Goal: Task Accomplishment & Management: Manage account settings

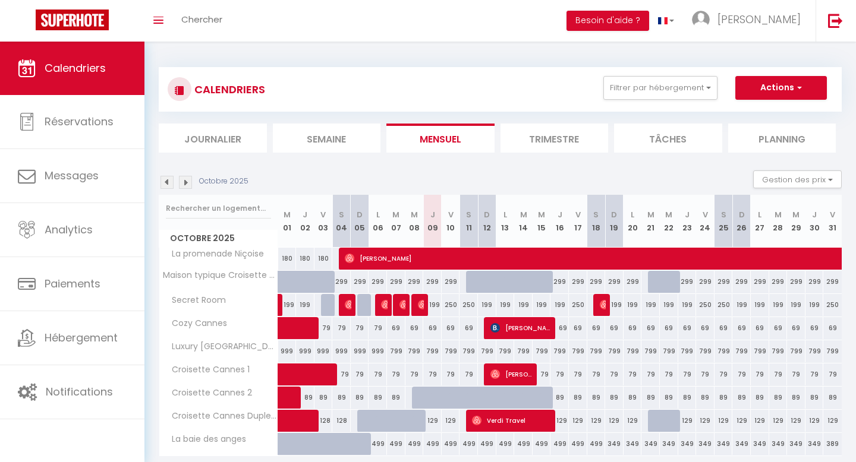
scroll to position [43, 0]
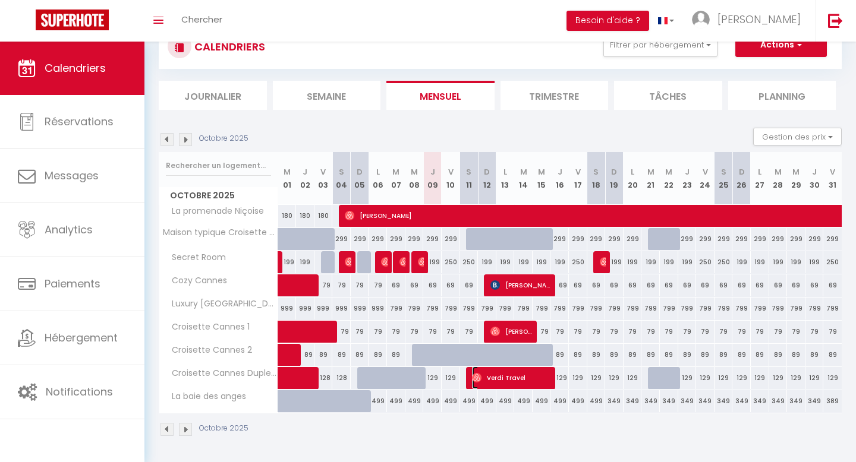
click at [511, 385] on span "Verdi Travel" at bounding box center [512, 378] width 80 height 23
select select "OK"
select select "0"
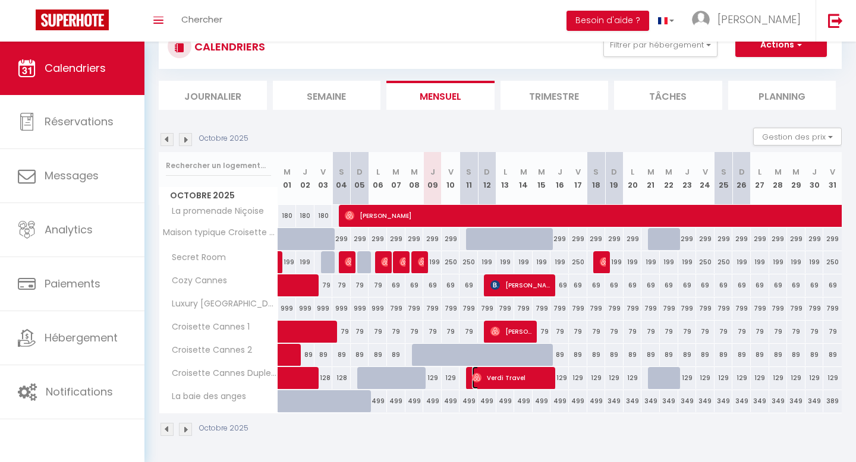
select select "1"
select select
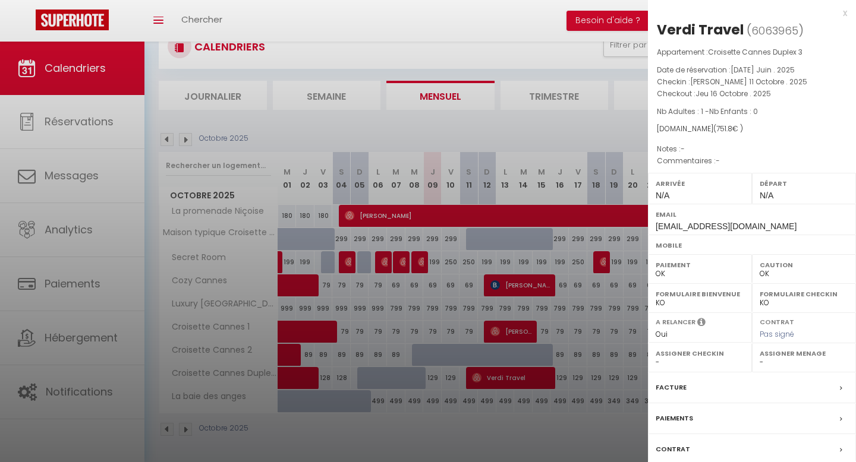
click at [511, 385] on div at bounding box center [428, 231] width 856 height 462
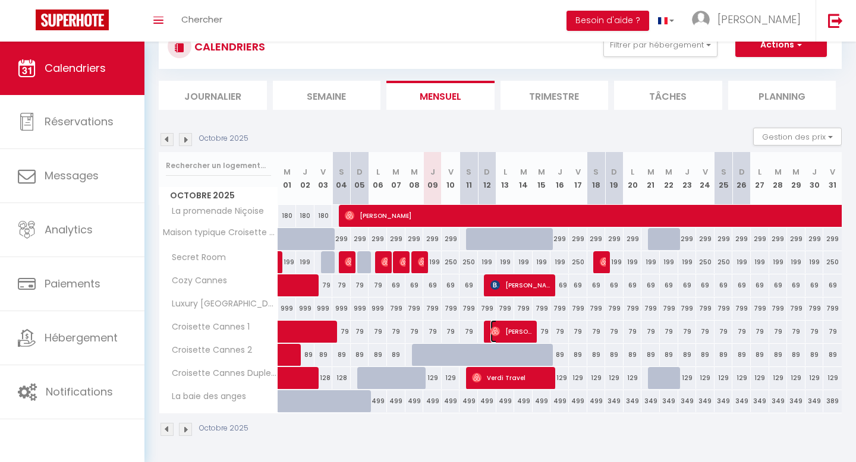
click at [506, 326] on span "[PERSON_NAME]" at bounding box center [511, 331] width 43 height 23
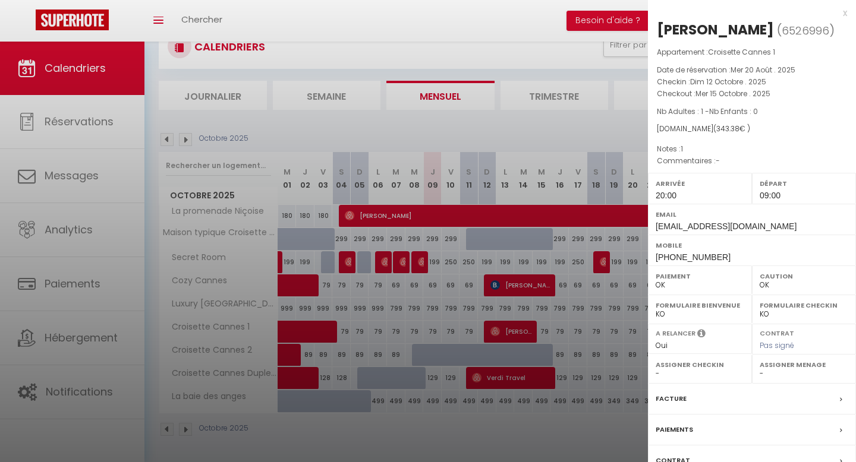
click at [506, 326] on div at bounding box center [428, 231] width 856 height 462
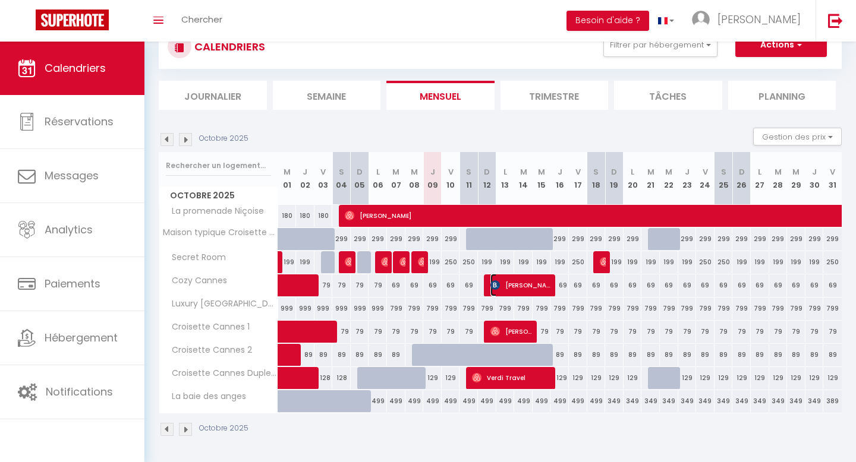
click at [515, 291] on span "[PERSON_NAME]" at bounding box center [520, 285] width 61 height 23
select select "KO"
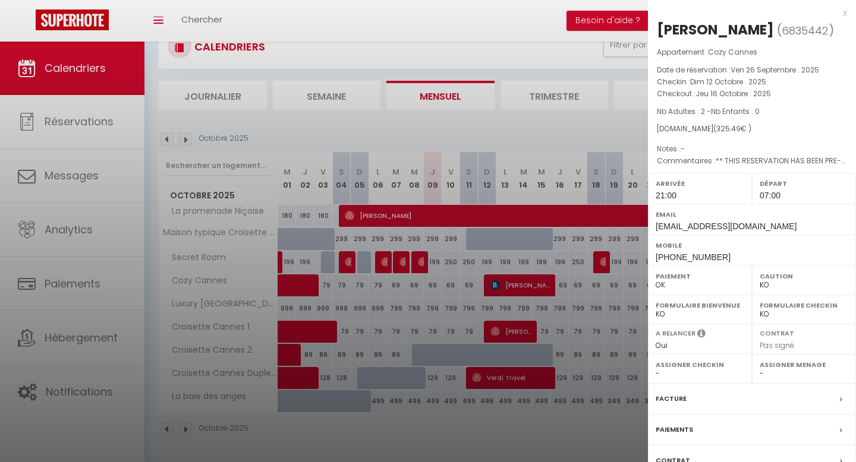
click at [515, 291] on div at bounding box center [428, 231] width 856 height 462
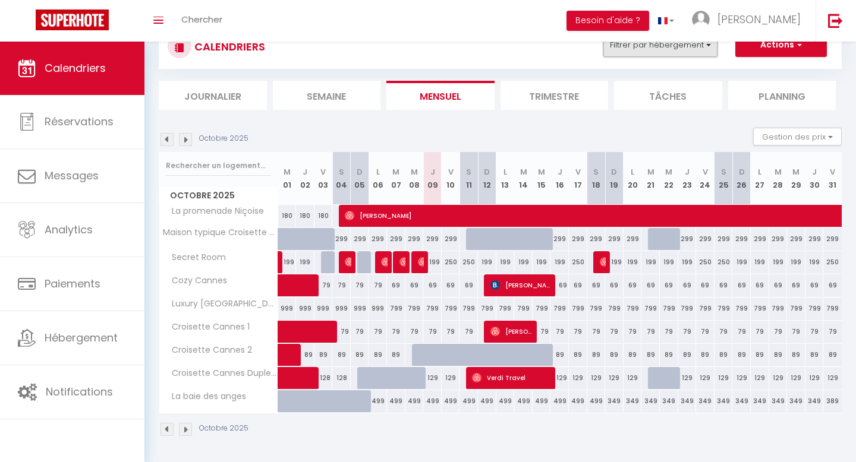
click at [694, 51] on button "Filtrer par hébergement" at bounding box center [660, 45] width 114 height 24
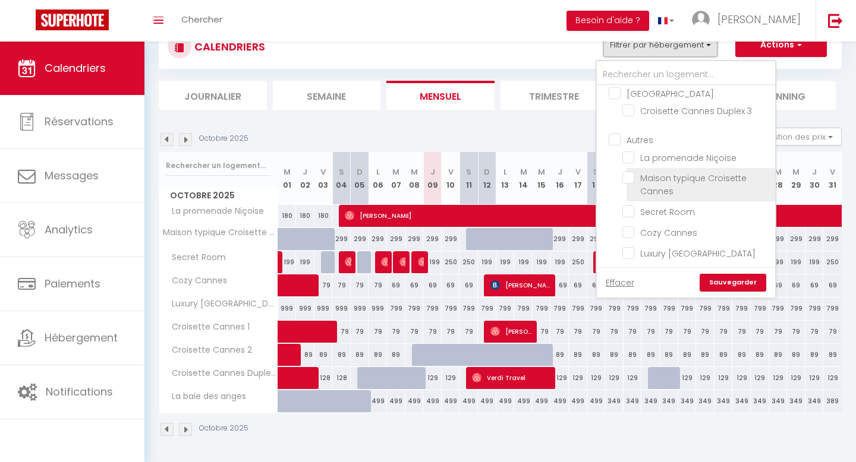
scroll to position [0, 0]
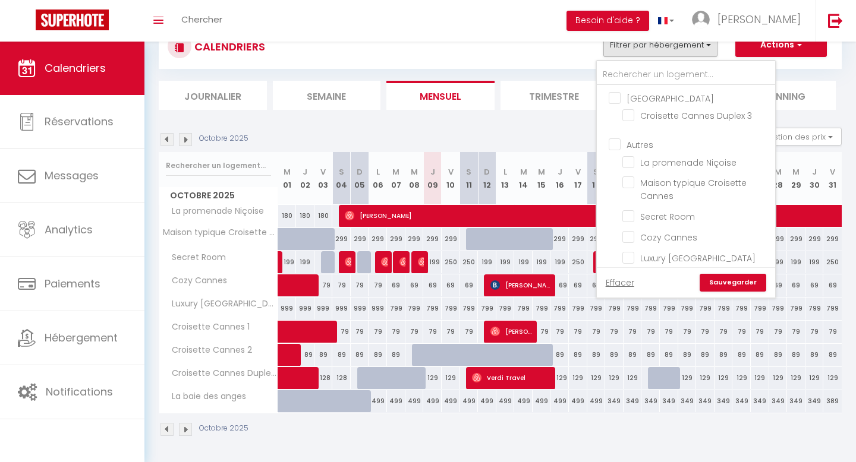
click at [487, 60] on div "CALENDRIERS Filtrer par hébergement Paris Croisette Cannes Duplex 3 Autres La p…" at bounding box center [500, 46] width 683 height 45
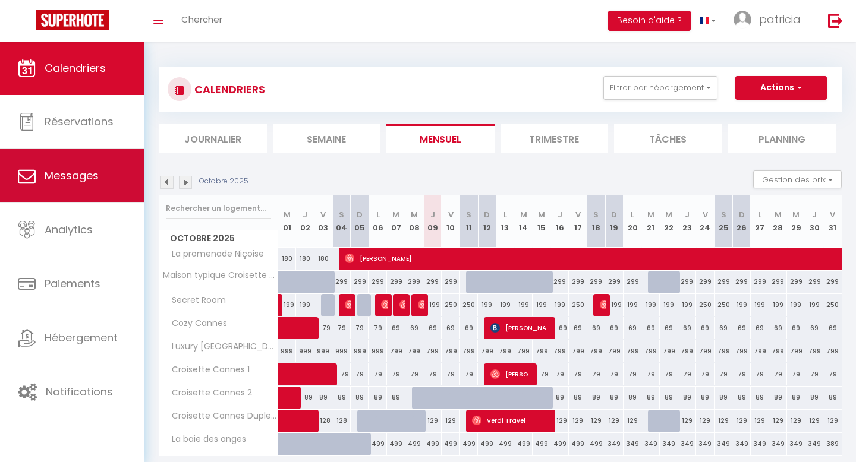
click at [108, 192] on link "Messages" at bounding box center [72, 175] width 144 height 53
select select "message"
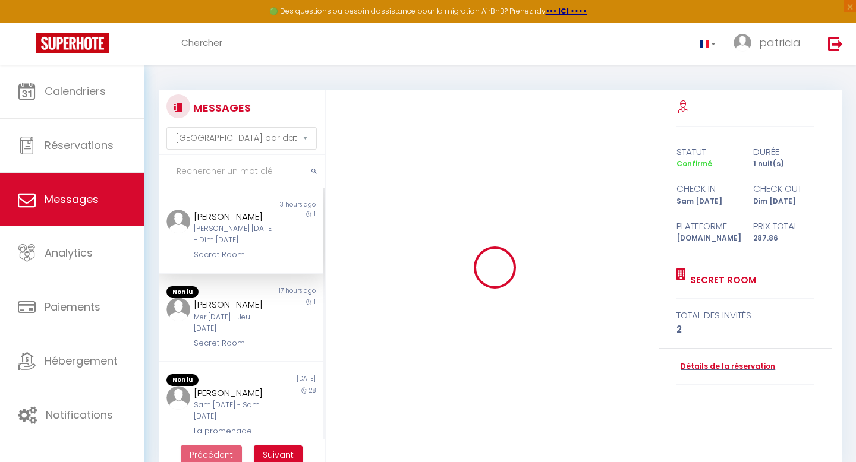
scroll to position [3559, 0]
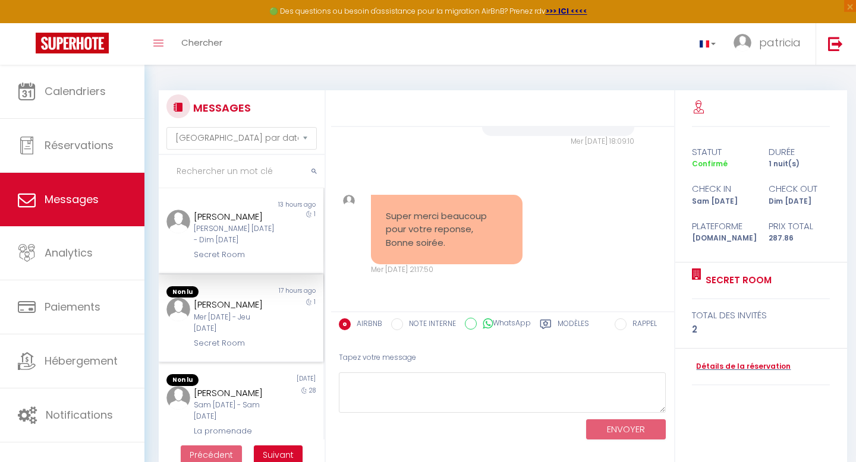
click at [265, 313] on div "Mer [DATE] - Jeu [DATE]" at bounding box center [234, 323] width 80 height 23
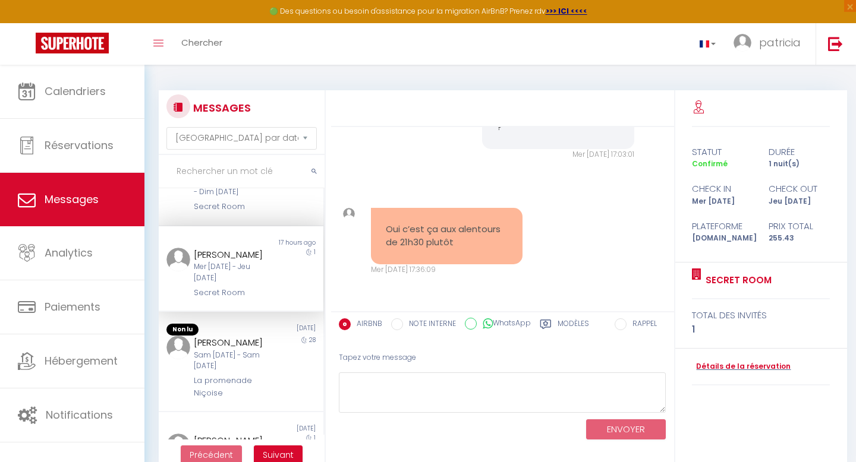
scroll to position [73, 0]
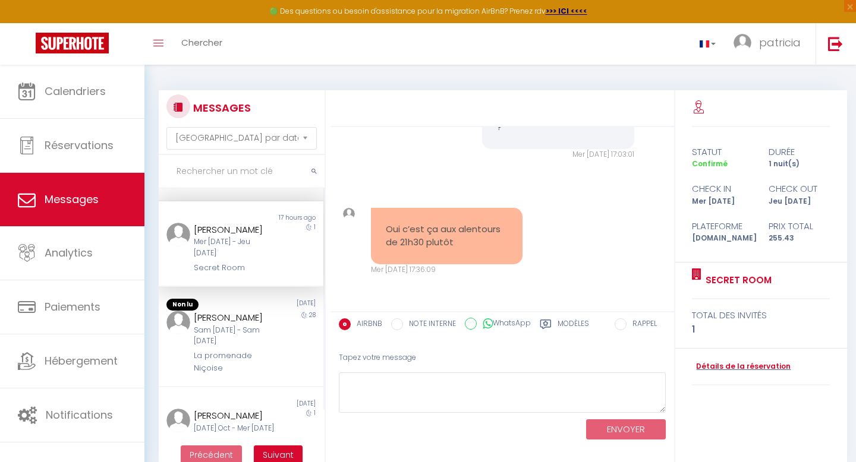
click at [265, 313] on div "[PERSON_NAME]" at bounding box center [234, 318] width 80 height 14
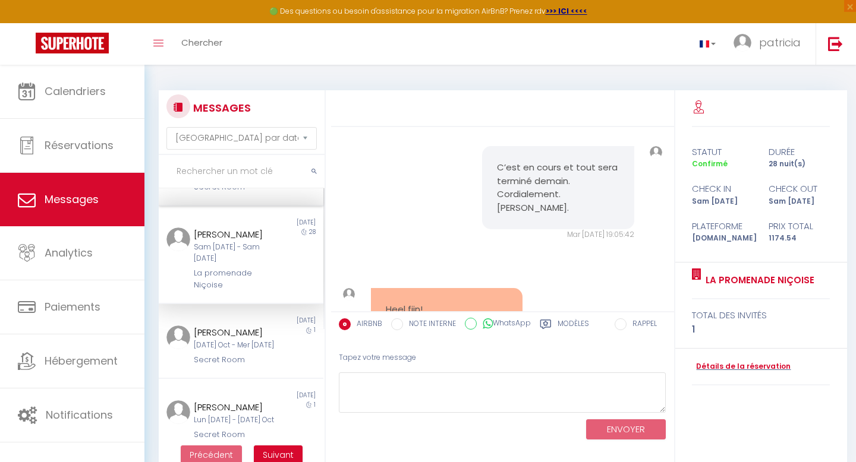
scroll to position [155, 0]
click at [262, 325] on div "[DATE]" at bounding box center [282, 320] width 82 height 10
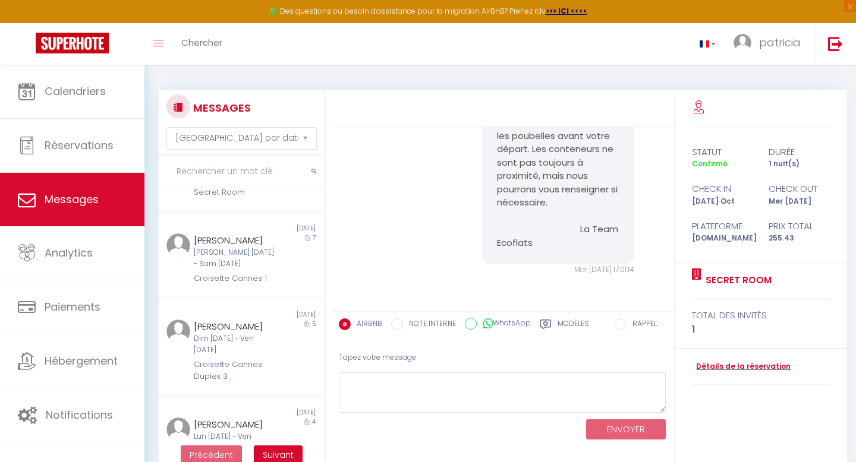
scroll to position [483, 0]
click at [254, 247] on div "[PERSON_NAME]" at bounding box center [234, 240] width 80 height 14
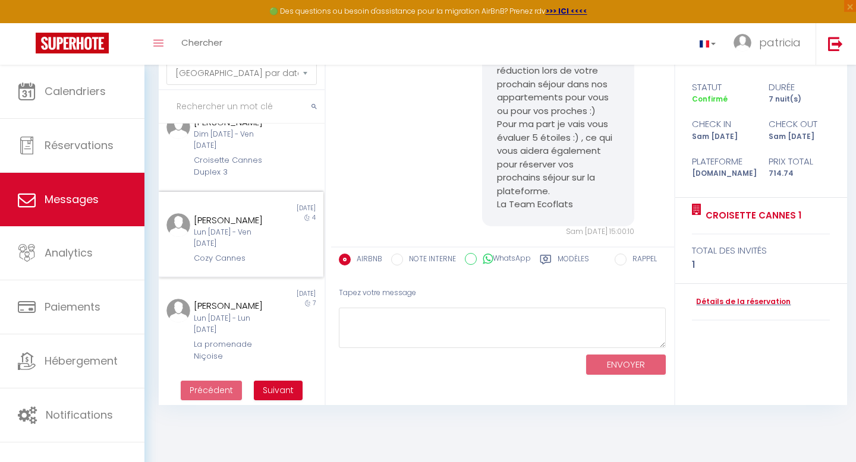
scroll to position [65, 0]
